Goal: Task Accomplishment & Management: Manage account settings

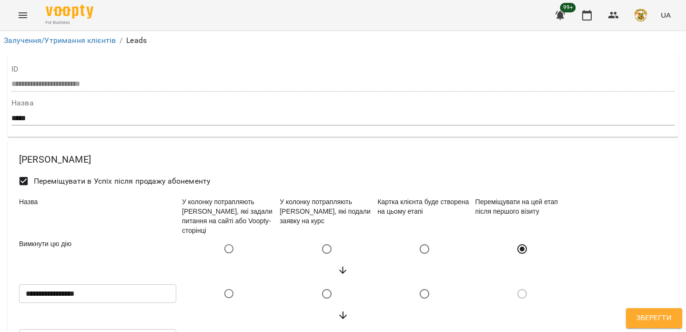
select select "******"
click at [91, 37] on link "Залучення/Утримання клієнтів" at bounding box center [60, 40] width 112 height 9
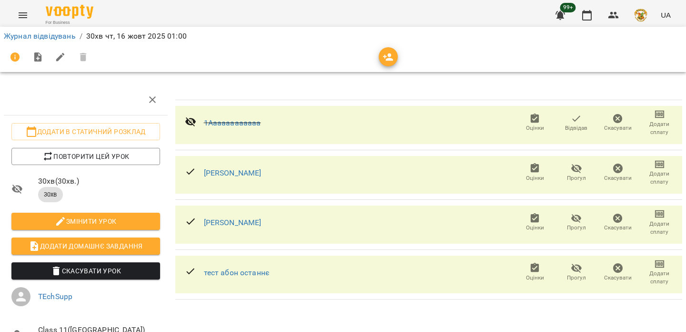
click at [618, 10] on icon "button" at bounding box center [613, 15] width 11 height 11
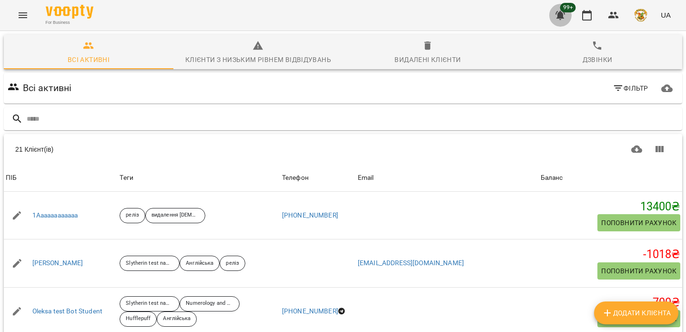
click at [562, 14] on icon "button" at bounding box center [561, 15] width 10 height 9
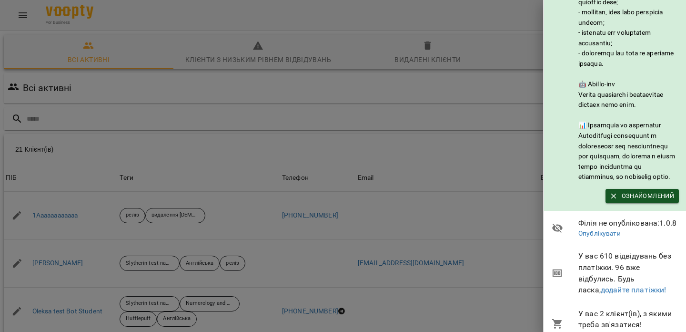
scroll to position [215, 0]
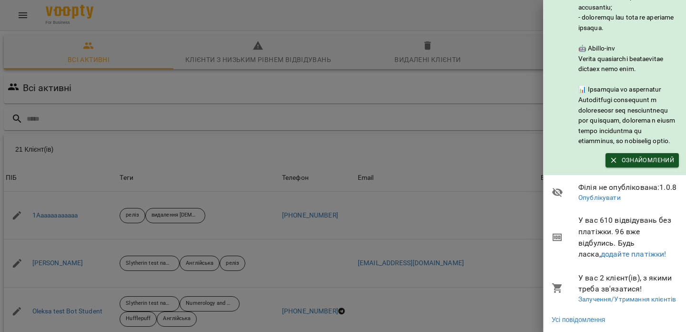
click at [449, 92] on div at bounding box center [343, 166] width 686 height 332
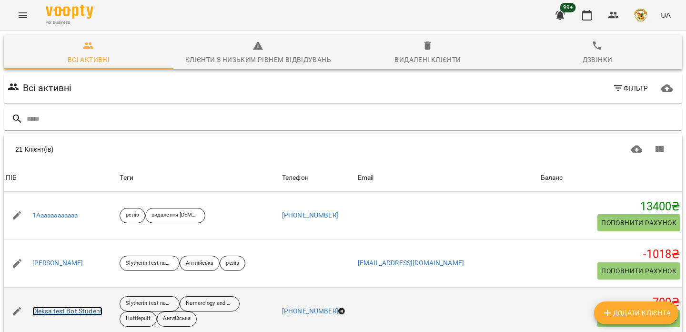
click at [92, 314] on link "Oleksa test Bot Student" at bounding box center [67, 311] width 70 height 10
